Goal: Find specific page/section: Find specific page/section

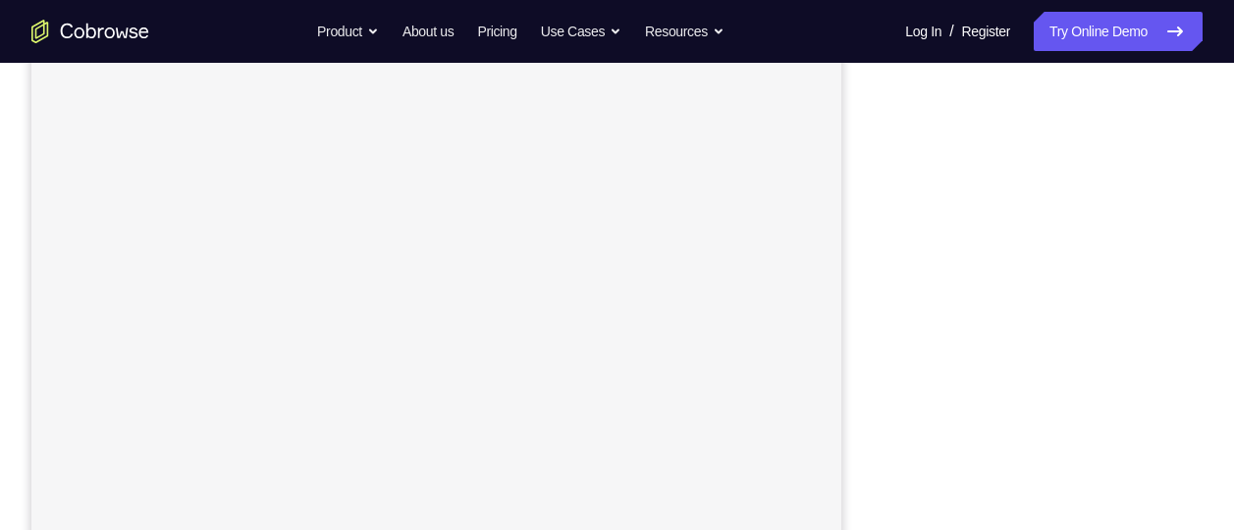
scroll to position [313, 0]
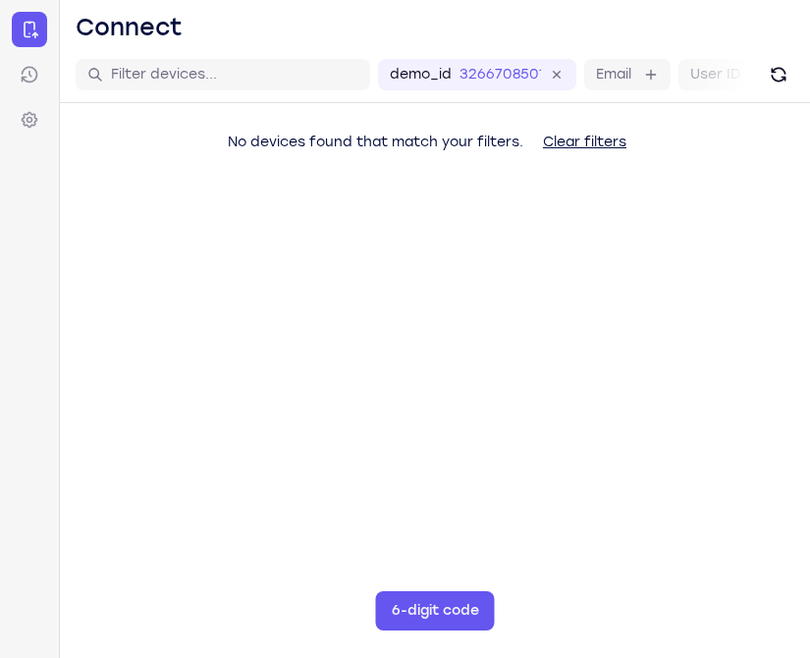
click at [369, 391] on main "demo_id 3266708501 3266708501 Email User ID Device ID Device name 6-digit code …" at bounding box center [435, 376] width 750 height 658
